Goal: Task Accomplishment & Management: Complete application form

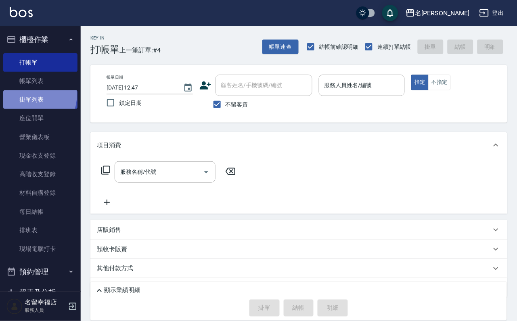
click at [24, 99] on link "掛單列表" at bounding box center [40, 99] width 74 height 19
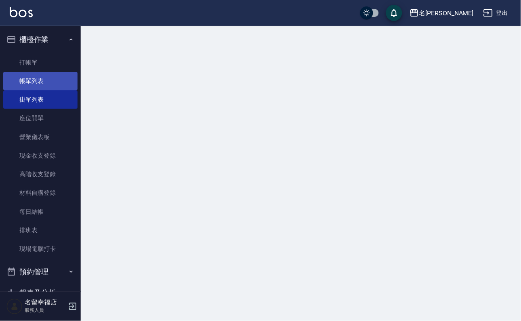
click at [26, 89] on link "帳單列表" at bounding box center [40, 81] width 74 height 19
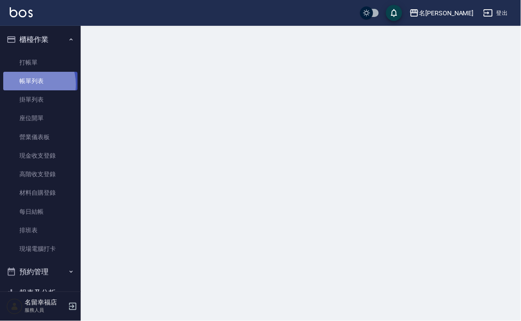
click at [25, 89] on link "帳單列表" at bounding box center [40, 81] width 74 height 19
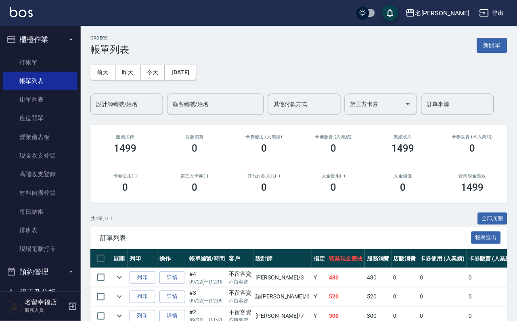
click at [140, 99] on input "設計師編號/姓名" at bounding box center [126, 104] width 65 height 14
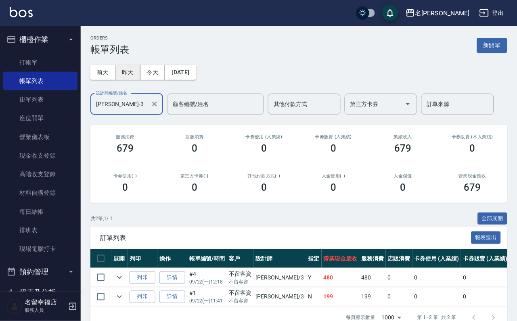
type input "[PERSON_NAME]-3"
click at [140, 70] on button "昨天" at bounding box center [127, 72] width 25 height 15
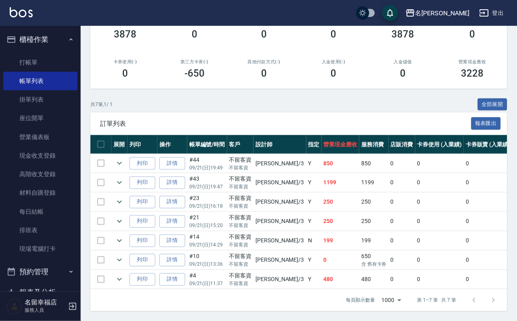
scroll to position [195, 0]
click at [56, 69] on link "打帳單" at bounding box center [40, 62] width 74 height 19
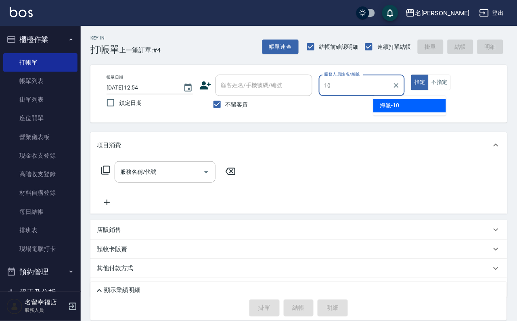
type input "海龜-10"
type button "true"
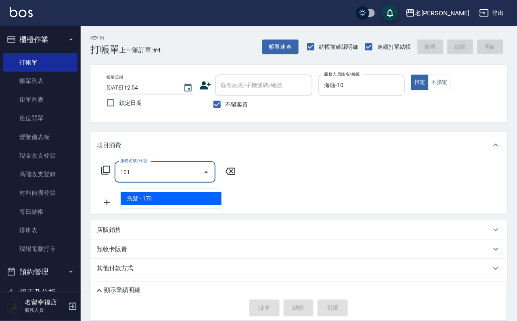
type input "洗髮(101)"
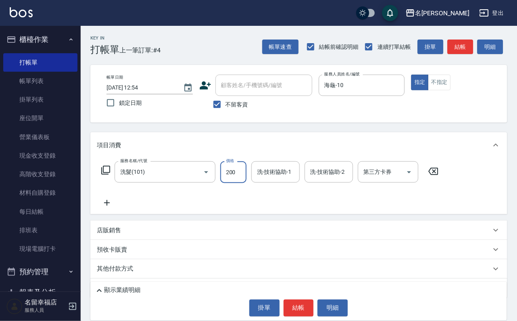
type input "200"
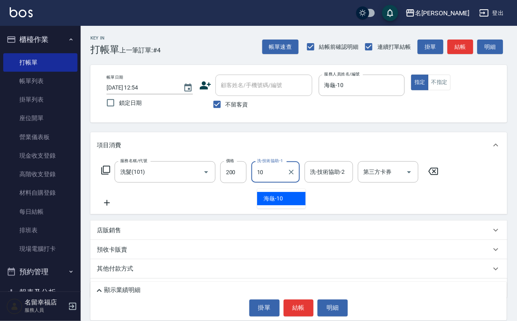
type input "海龜-10"
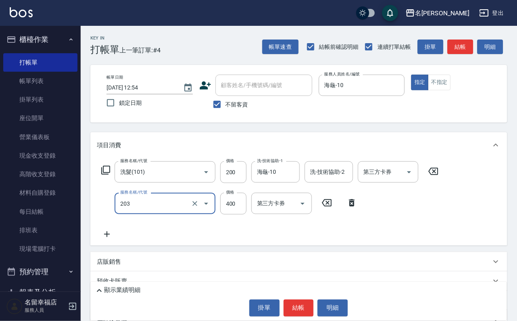
type input "指定單剪(203)"
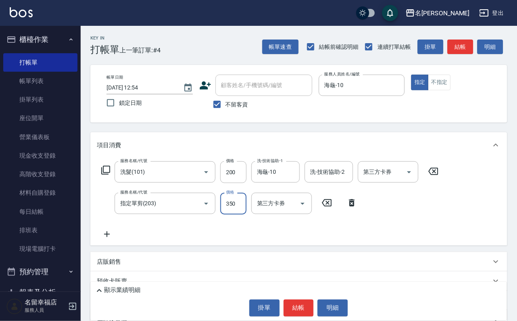
type input "350"
click at [292, 303] on button "結帳" at bounding box center [299, 308] width 30 height 17
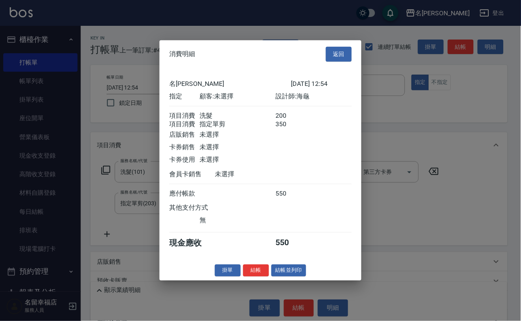
drag, startPoint x: 335, startPoint y: 20, endPoint x: 334, endPoint y: 29, distance: 9.3
click at [335, 47] on button "返回" at bounding box center [339, 54] width 26 height 15
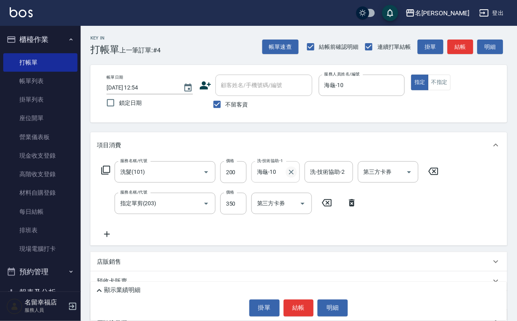
click at [295, 176] on icon "Clear" at bounding box center [291, 172] width 8 height 8
type input "[PERSON_NAME]-14"
click at [302, 306] on button "結帳" at bounding box center [299, 308] width 30 height 17
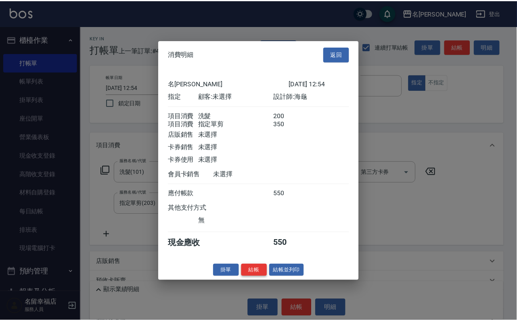
scroll to position [130, 0]
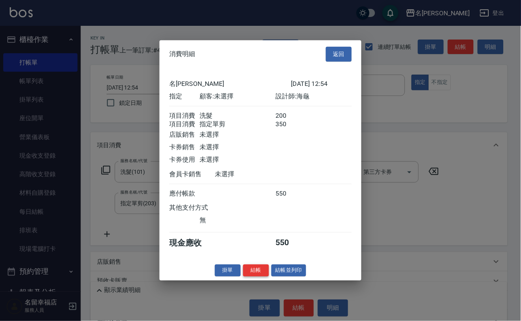
click at [243, 277] on button "結帳" at bounding box center [256, 270] width 26 height 13
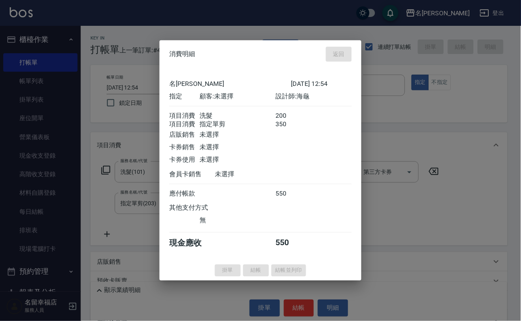
type input "[DATE] 13:14"
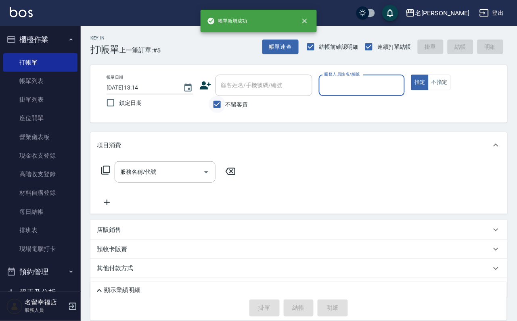
click at [216, 109] on input "不留客資" at bounding box center [217, 104] width 17 height 17
checkbox input "false"
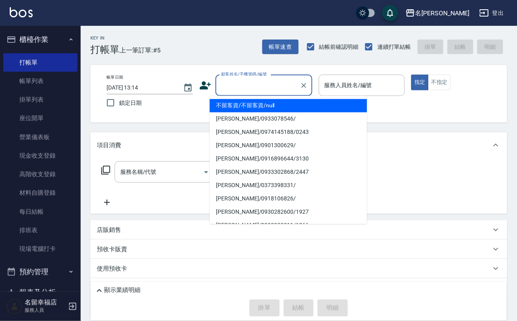
click at [228, 89] on input "顧客姓名/手機號碼/編號" at bounding box center [258, 85] width 78 height 14
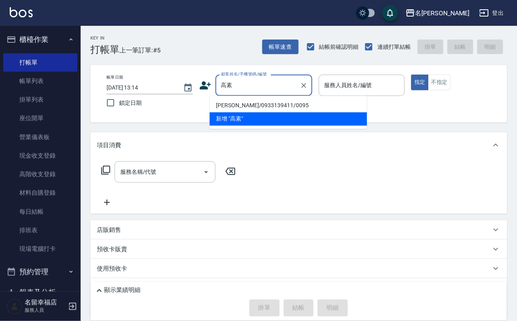
click at [240, 103] on li "[PERSON_NAME]/0933139411/0095" at bounding box center [288, 105] width 157 height 13
type input "[PERSON_NAME]/0933139411/0095"
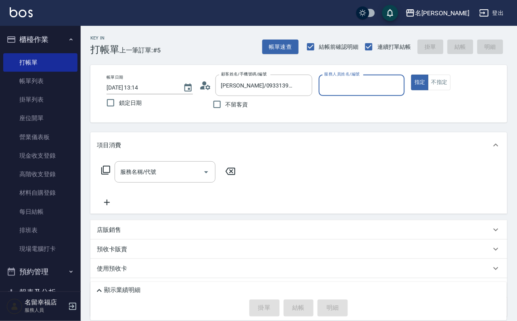
type input "海龜-10"
click at [181, 169] on div "服務名稱/代號" at bounding box center [165, 171] width 101 height 21
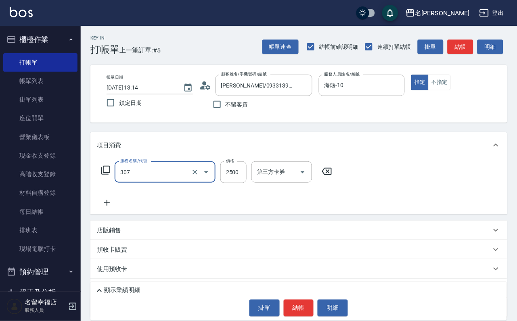
type input "設計燙髮2500(307)"
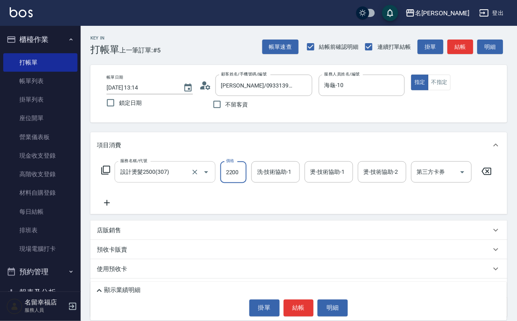
scroll to position [0, 0]
type input "2200"
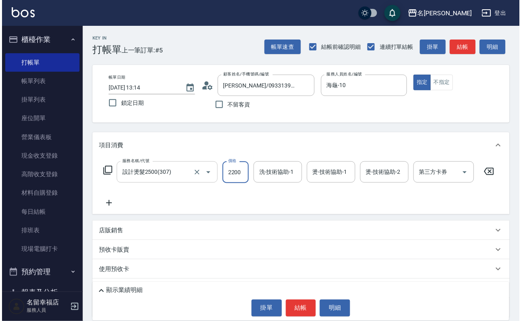
scroll to position [0, 0]
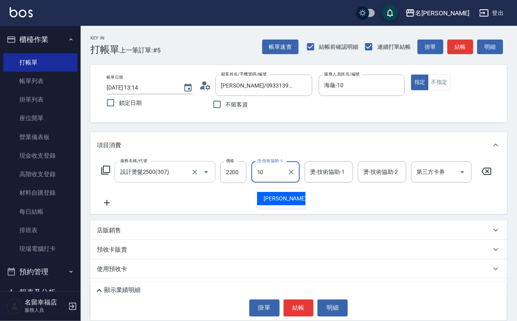
type input "海龜-10"
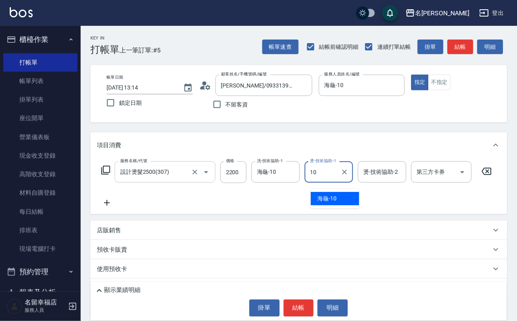
type input "海龜-10"
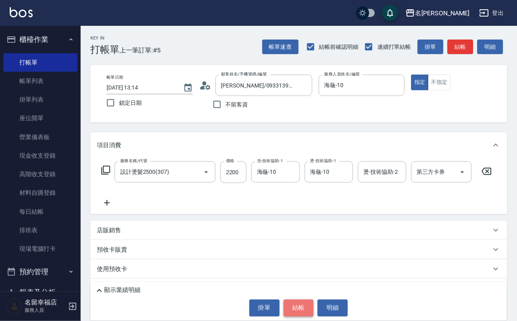
click at [298, 301] on button "結帳" at bounding box center [299, 308] width 30 height 17
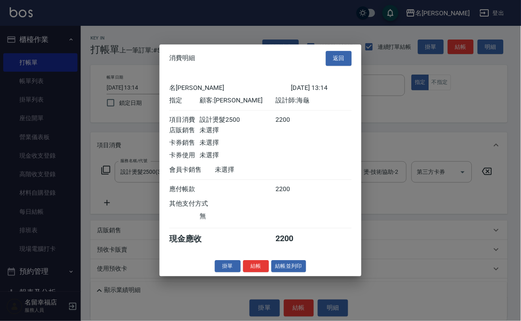
scroll to position [100, 0]
click at [253, 273] on button "結帳" at bounding box center [256, 266] width 26 height 13
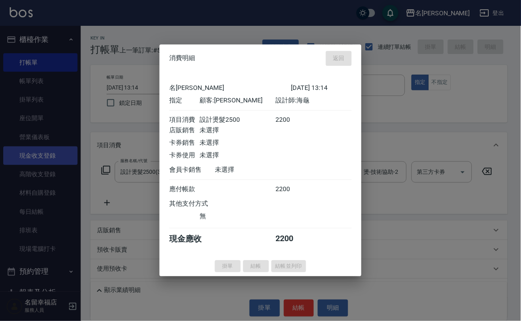
type input "[DATE] 13:15"
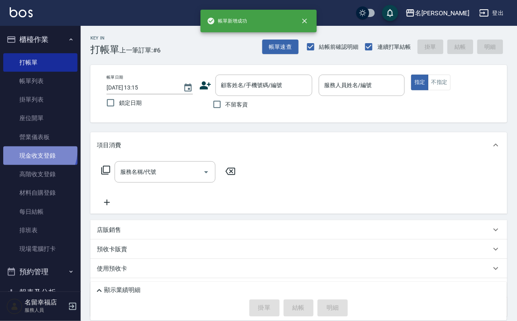
click at [35, 161] on link "現金收支登錄" at bounding box center [40, 156] width 74 height 19
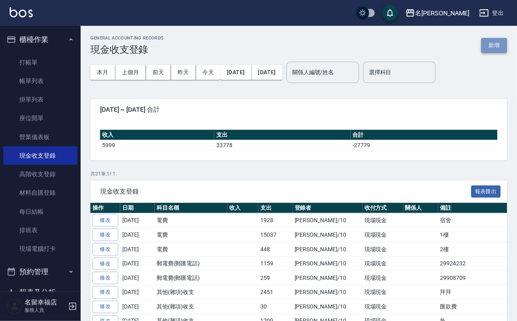
click at [495, 44] on button "新增" at bounding box center [495, 45] width 26 height 15
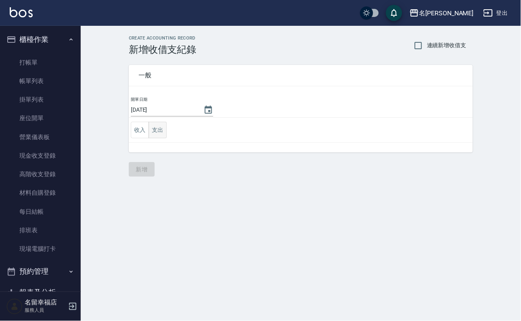
click at [162, 135] on button "支出" at bounding box center [158, 130] width 18 height 17
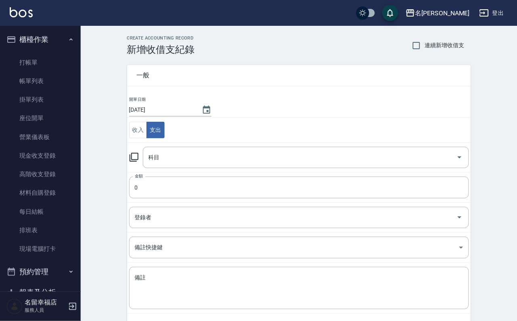
click at [139, 159] on icon at bounding box center [134, 158] width 10 height 10
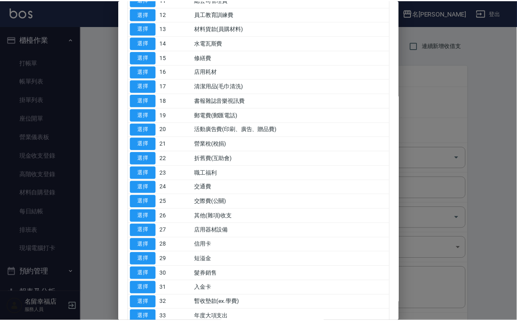
scroll to position [303, 0]
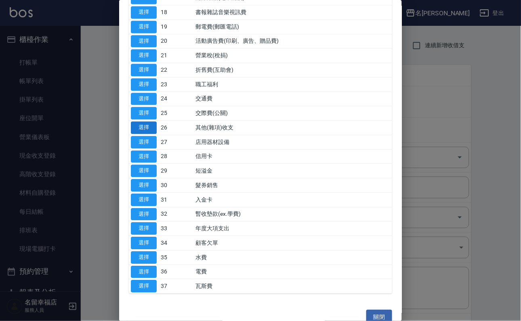
click at [147, 134] on button "選擇" at bounding box center [144, 128] width 26 height 13
type input "26 其他(雜項)收支"
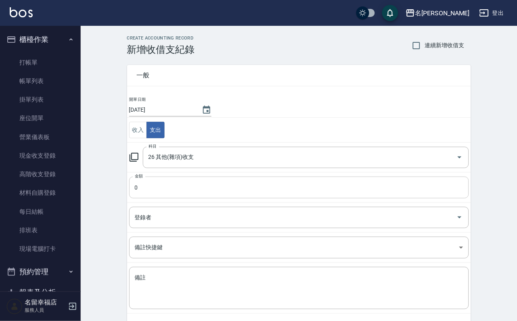
click at [146, 195] on input "0" at bounding box center [299, 188] width 340 height 22
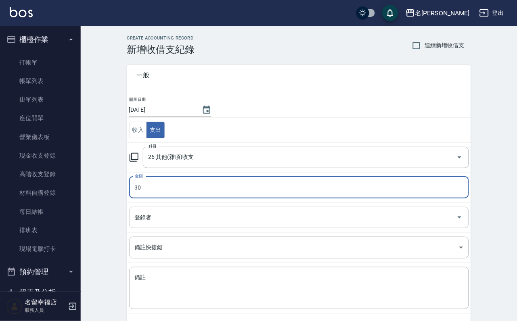
type input "30"
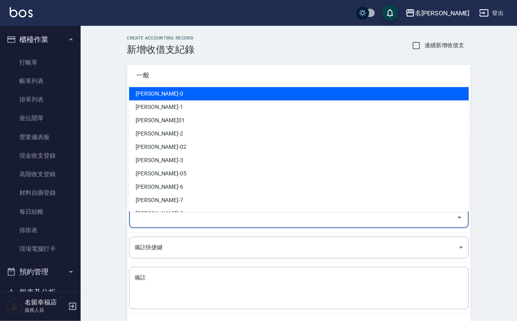
click at [172, 225] on input "登錄者" at bounding box center [293, 218] width 321 height 14
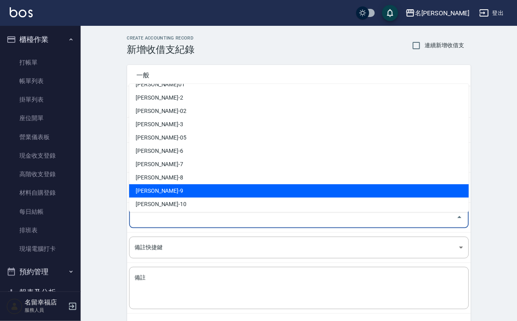
scroll to position [61, 0]
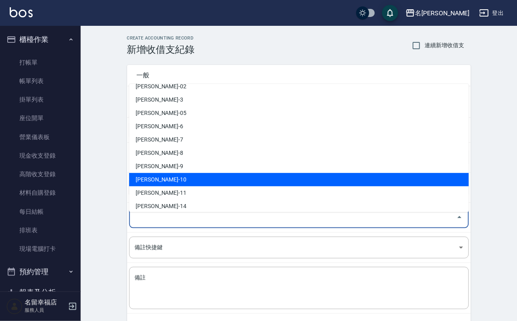
click at [173, 176] on li "[PERSON_NAME]-10" at bounding box center [299, 179] width 340 height 13
type input "[PERSON_NAME]-10"
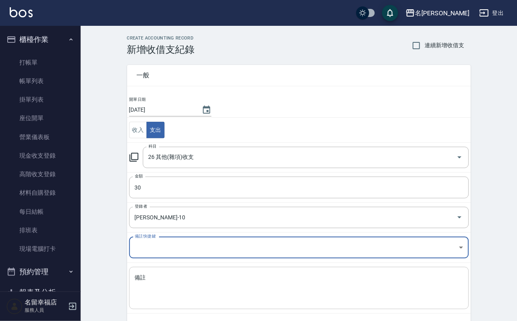
click at [153, 302] on textarea "備註" at bounding box center [299, 288] width 329 height 29
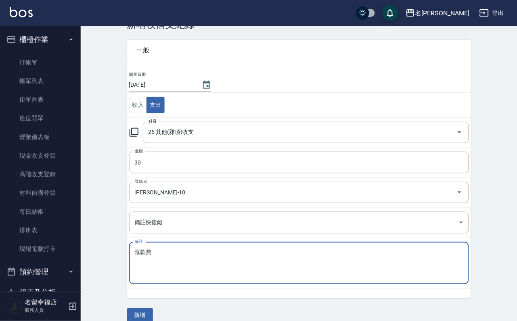
scroll to position [44, 0]
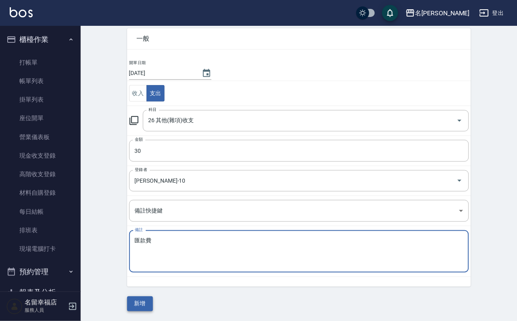
type textarea "匯款費"
click at [142, 298] on button "新增" at bounding box center [140, 304] width 26 height 15
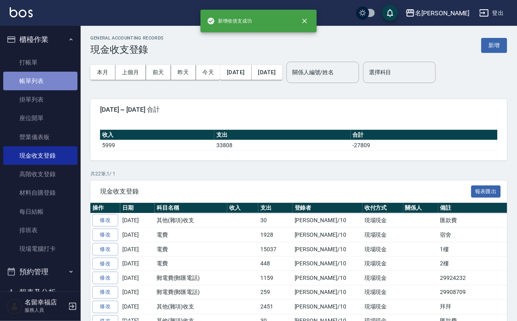
click at [44, 80] on link "帳單列表" at bounding box center [40, 81] width 74 height 19
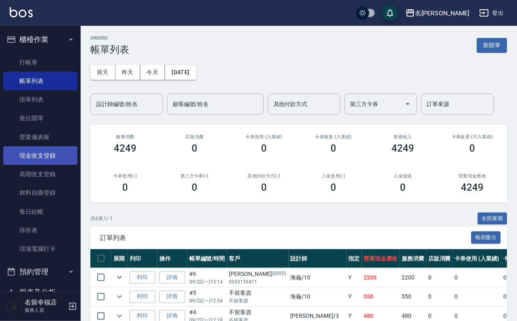
click at [34, 160] on link "現金收支登錄" at bounding box center [40, 156] width 74 height 19
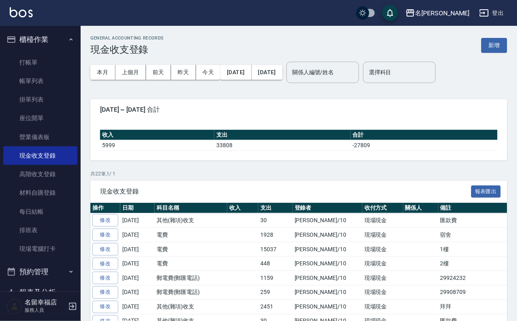
scroll to position [61, 0]
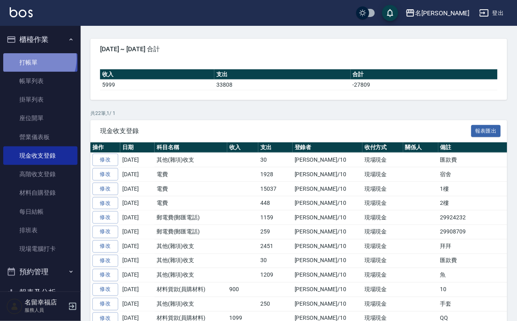
click at [31, 62] on link "打帳單" at bounding box center [40, 62] width 74 height 19
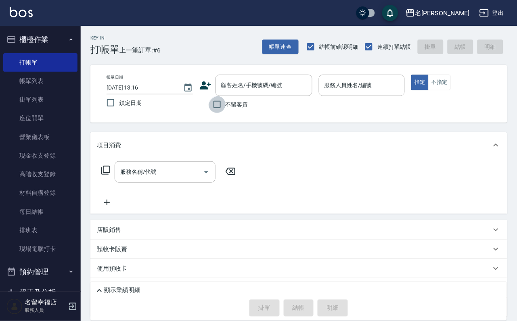
click at [218, 105] on input "不留客資" at bounding box center [217, 104] width 17 height 17
checkbox input "true"
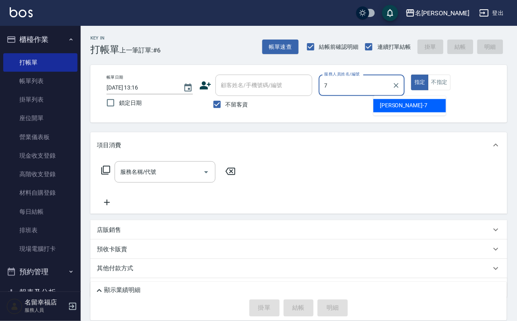
type input "[PERSON_NAME]-7"
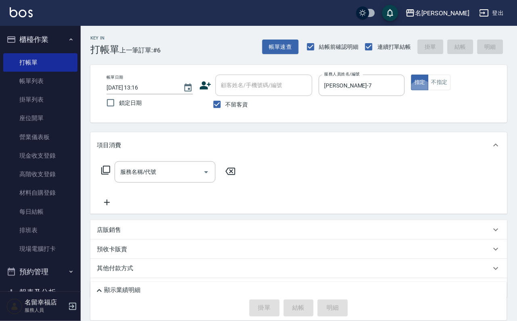
type button "true"
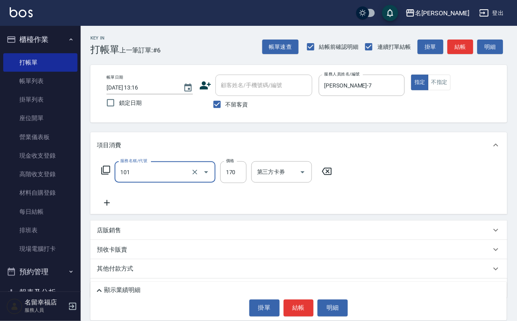
type input "洗髮(101)"
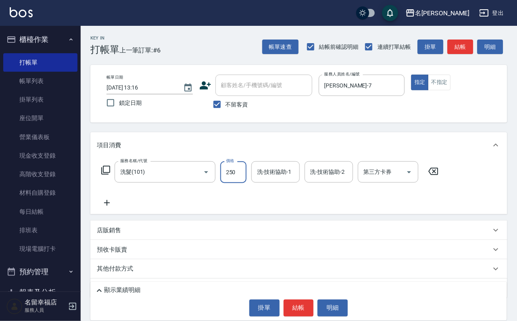
type input "250"
type input "4"
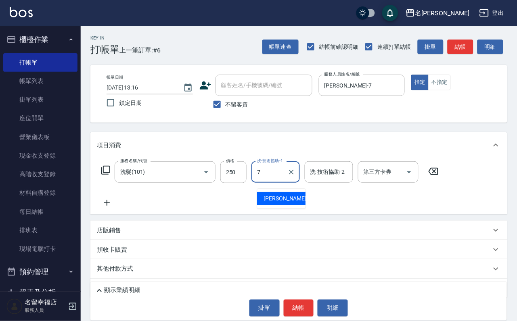
type input "[PERSON_NAME]-7"
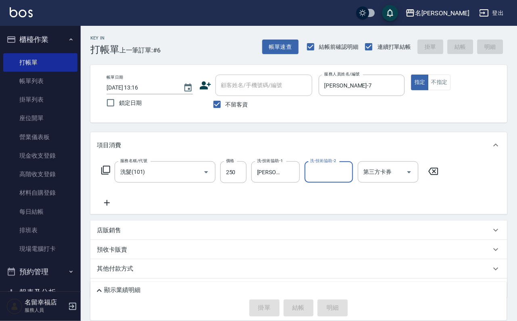
type input "[DATE] 13:37"
